Goal: Find specific page/section: Find specific page/section

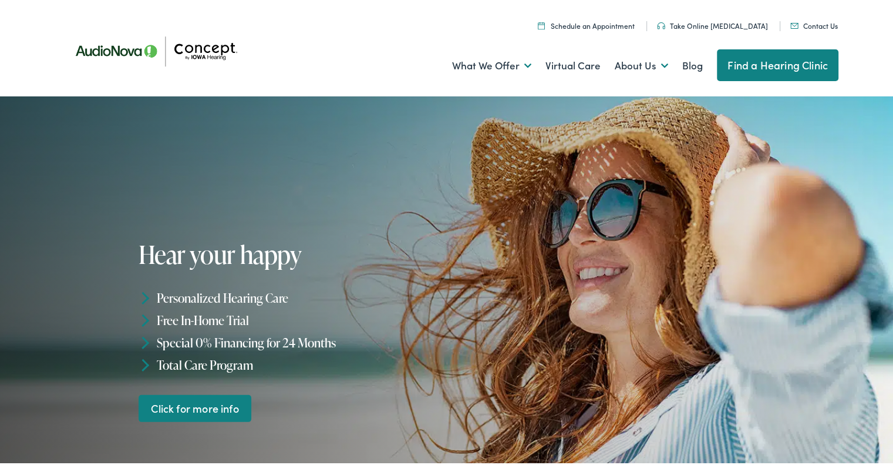
click at [765, 62] on link "Find a Hearing Clinic" at bounding box center [778, 63] width 122 height 32
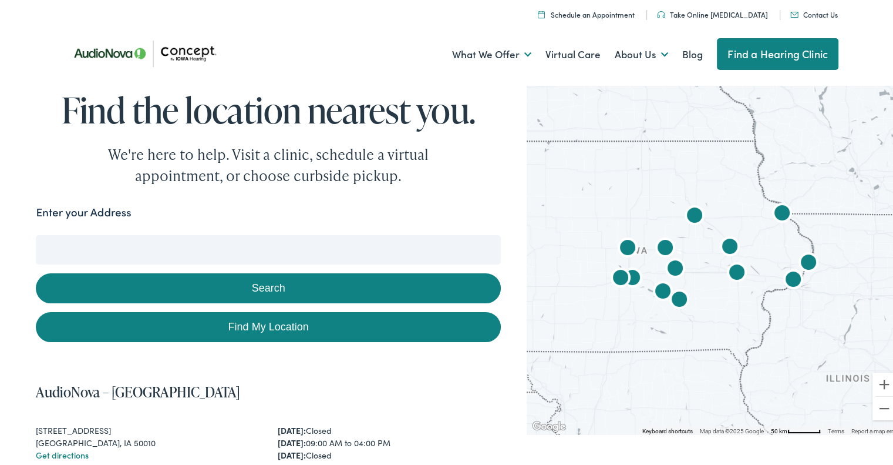
click at [223, 240] on input "Enter your Address" at bounding box center [268, 247] width 465 height 29
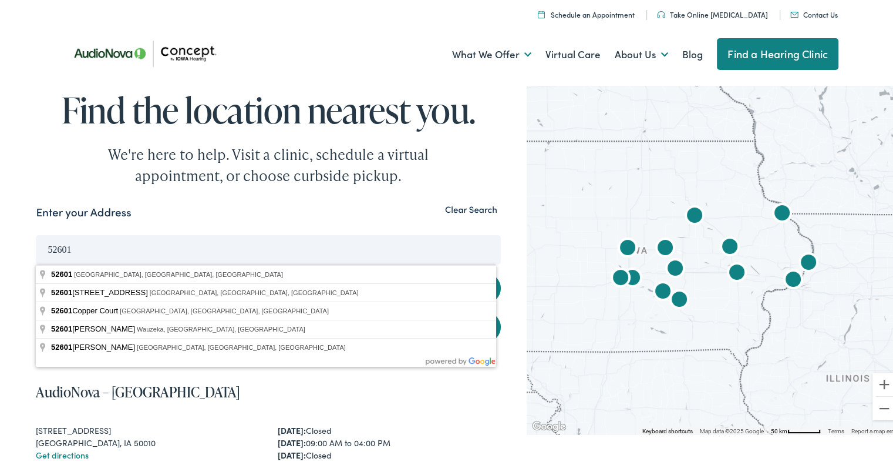
type input "Burlington, IA 52601, USA"
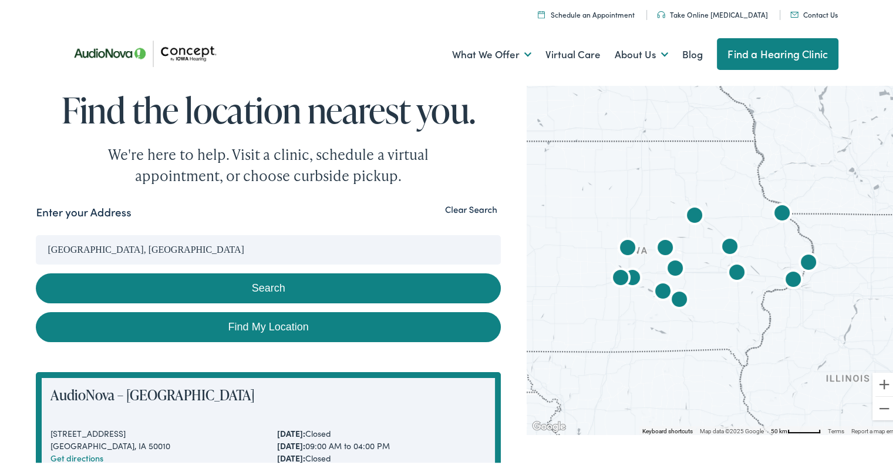
click at [254, 288] on button "Search" at bounding box center [268, 286] width 465 height 30
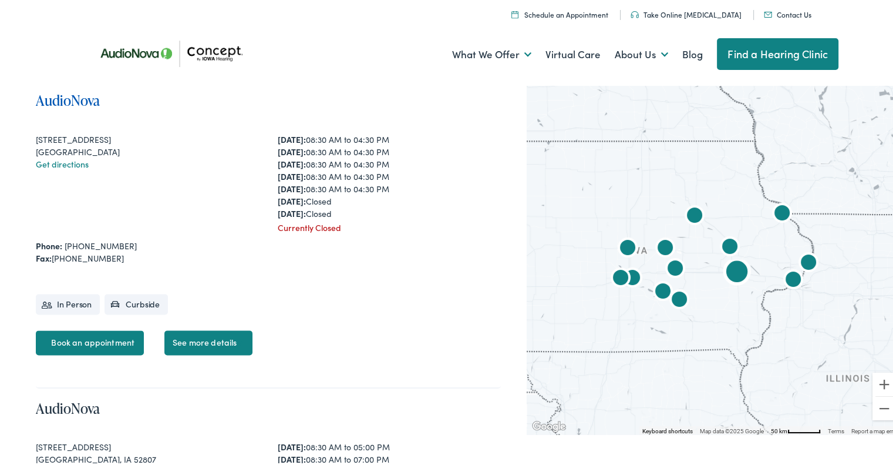
scroll to position [1527, 0]
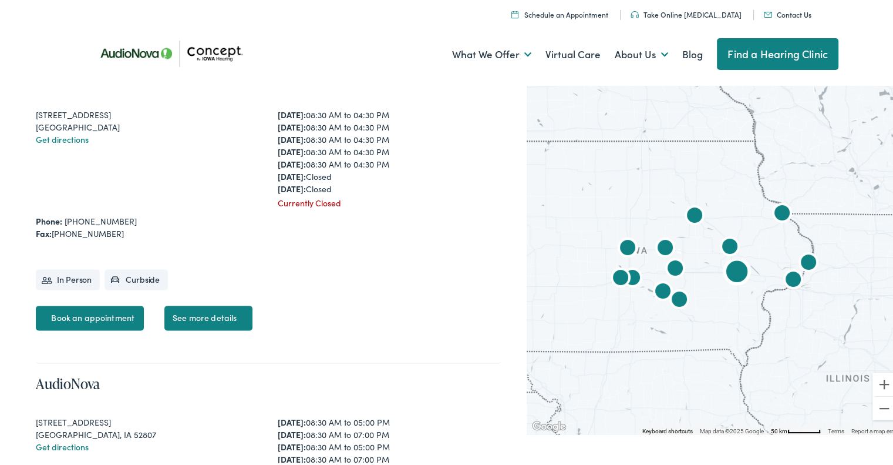
click at [224, 317] on link "See more details" at bounding box center [208, 315] width 88 height 25
